Goal: Transaction & Acquisition: Purchase product/service

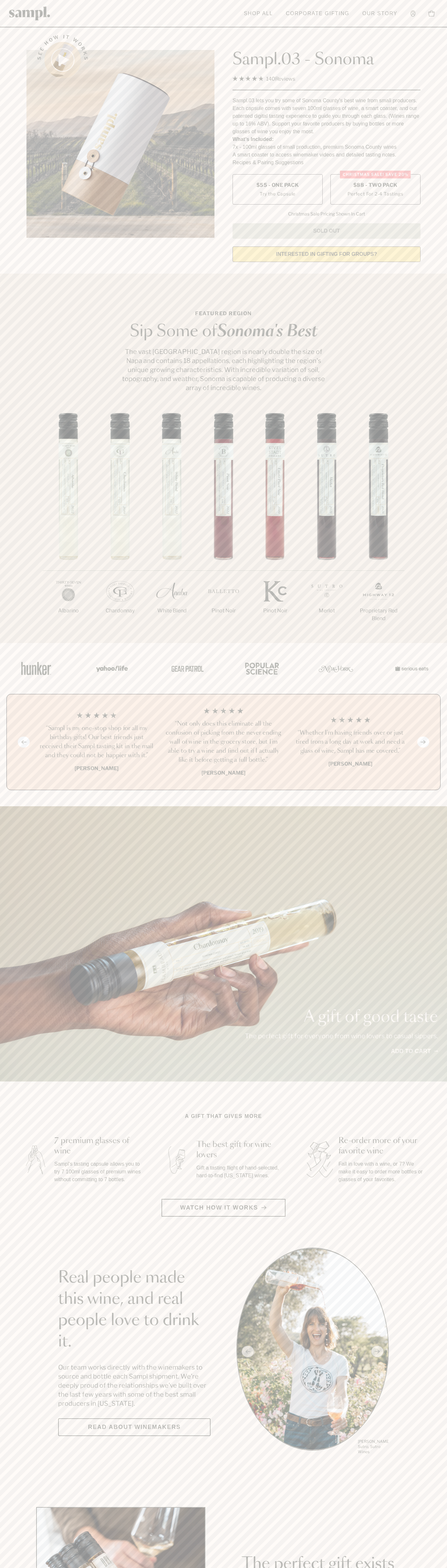
click at [375, 186] on span "$88 - Two Pack" at bounding box center [375, 185] width 44 height 7
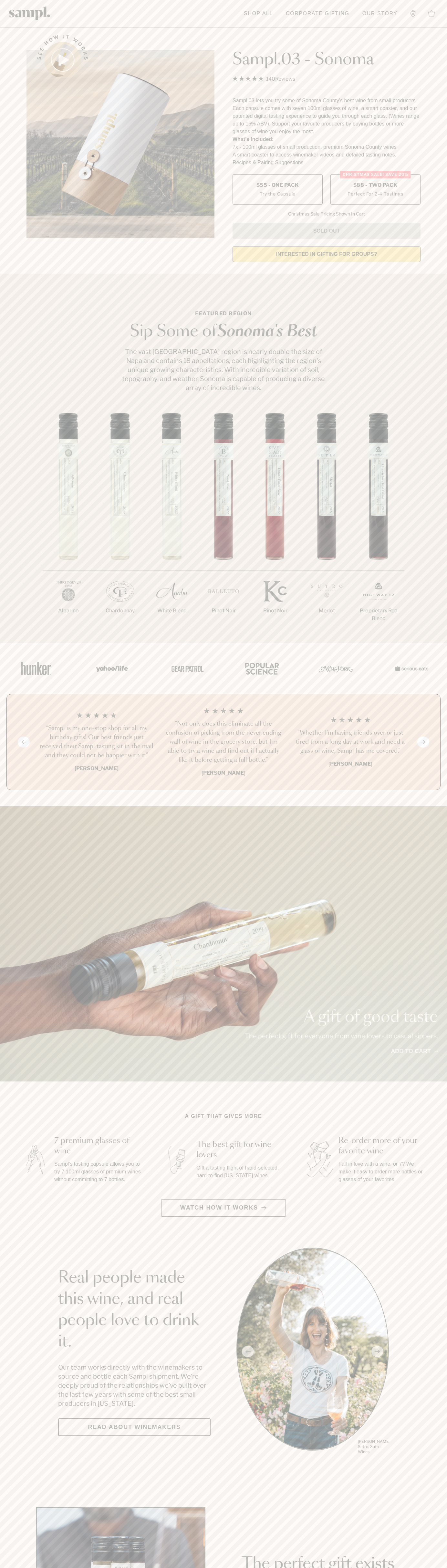
click at [96, 743] on h3 "“Sampl is my one-stop shop for all my birthday gifts! Our best friends just rec…" at bounding box center [96, 741] width 116 height 36
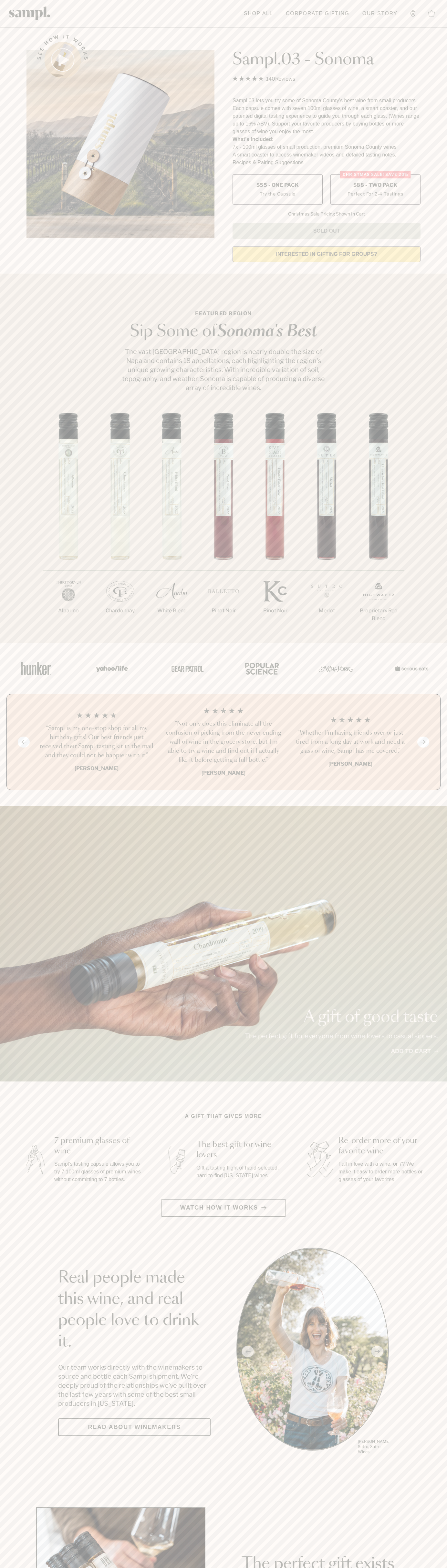
click at [131, 17] on header "Toggle navigation menu Shop All Corporate Gifting Our Story Account Story Shop …" at bounding box center [224, 13] width 447 height 27
click at [440, 1336] on section "Real people made this wine, and real people love to drink it. Our team works di…" at bounding box center [224, 1351] width 447 height 208
click at [378, 1567] on html "Skip to main content Toggle navigation menu Shop All Corporate Gifting Our Stor…" at bounding box center [224, 1513] width 447 height 3026
click at [14, 808] on div "A gift of good taste The perfect gift for everyone from wine lovers to casual s…" at bounding box center [224, 944] width 447 height 275
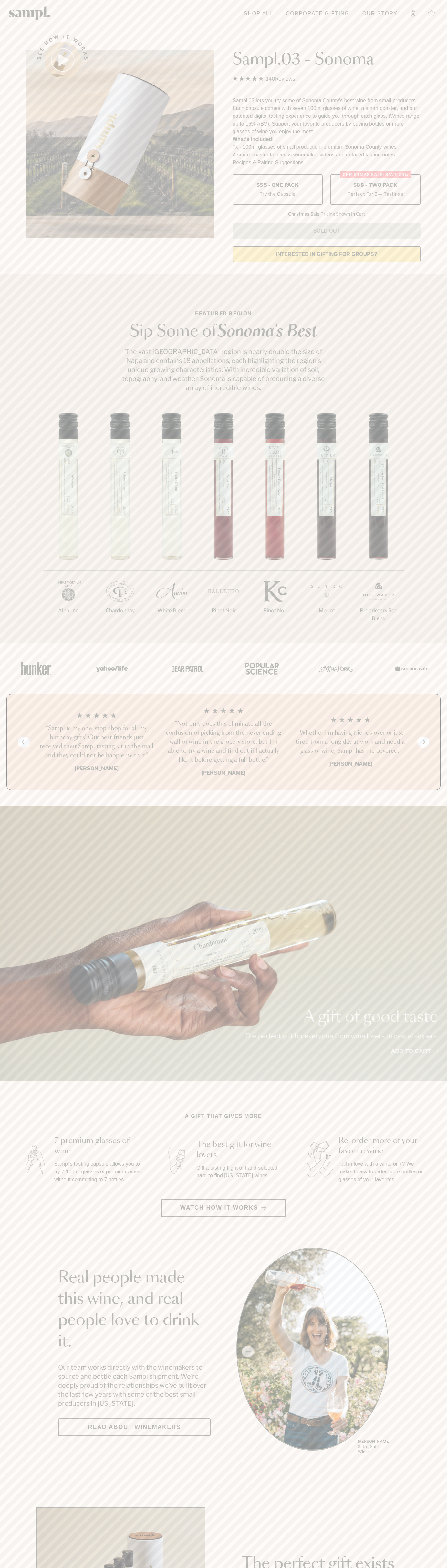
click at [375, 190] on label "Christmas SALE! Save 20% $88 - Two Pack Perfect For 2-4 Tastings" at bounding box center [375, 189] width 90 height 30
click at [96, 743] on h3 "“Sampl is my one-stop shop for all my birthday gifts! Our best friends just rec…" at bounding box center [96, 741] width 116 height 36
